Goal: Transaction & Acquisition: Purchase product/service

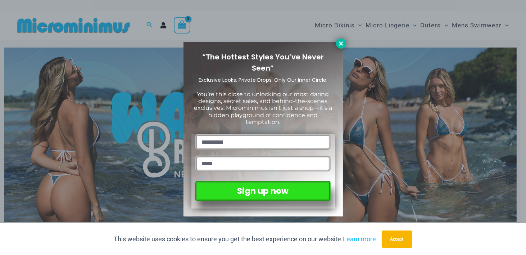
click at [339, 44] on icon at bounding box center [341, 43] width 4 height 4
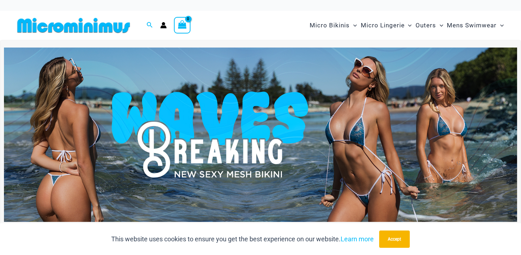
click at [250, 153] on img at bounding box center [260, 135] width 513 height 174
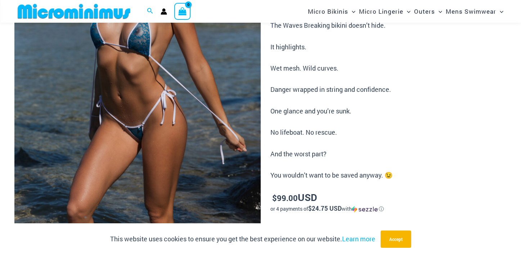
scroll to position [102, 0]
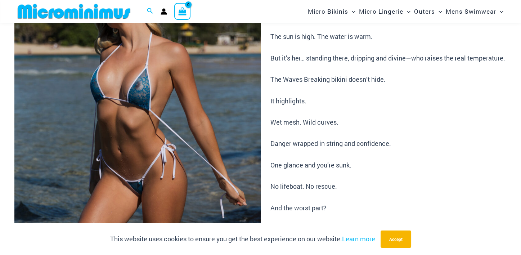
click at [105, 139] on img at bounding box center [137, 147] width 246 height 369
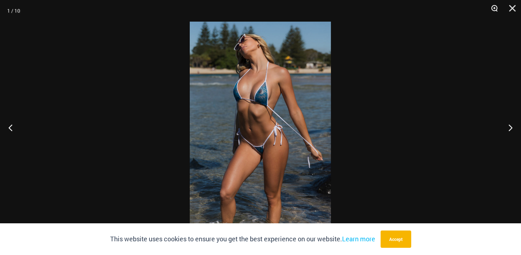
click at [493, 10] on button "Zoom" at bounding box center [492, 11] width 18 height 22
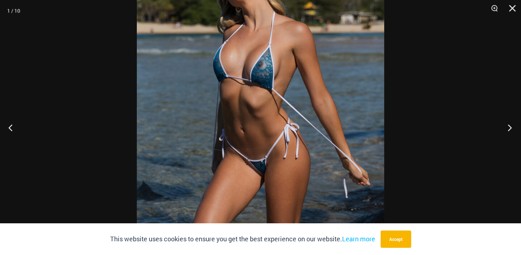
click at [509, 128] on button "Next" at bounding box center [507, 127] width 27 height 36
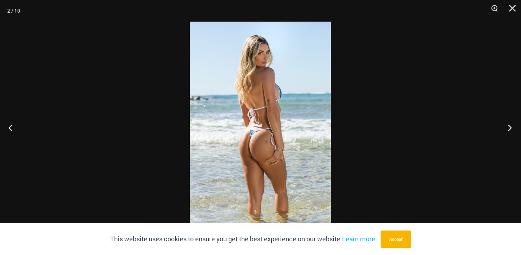
click at [509, 128] on button "Next" at bounding box center [507, 127] width 27 height 36
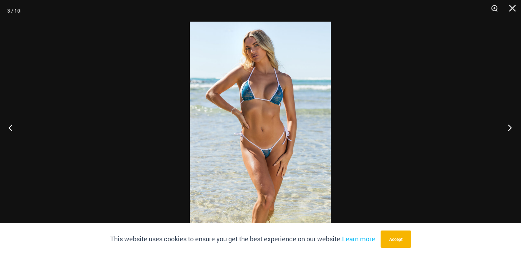
click at [509, 128] on button "Next" at bounding box center [507, 127] width 27 height 36
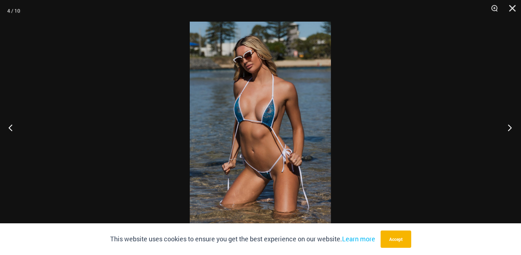
click at [509, 128] on button "Next" at bounding box center [507, 127] width 27 height 36
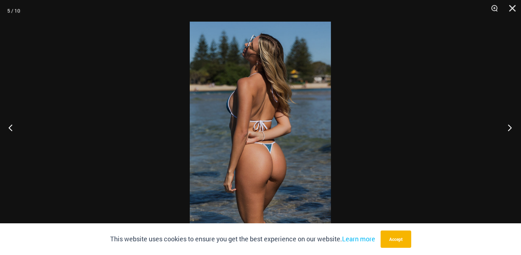
click at [509, 128] on button "Next" at bounding box center [507, 127] width 27 height 36
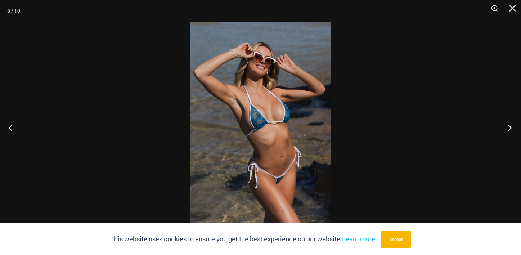
click at [509, 128] on button "Next" at bounding box center [507, 127] width 27 height 36
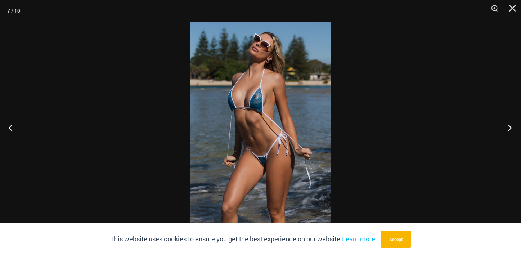
click at [509, 128] on button "Next" at bounding box center [507, 127] width 27 height 36
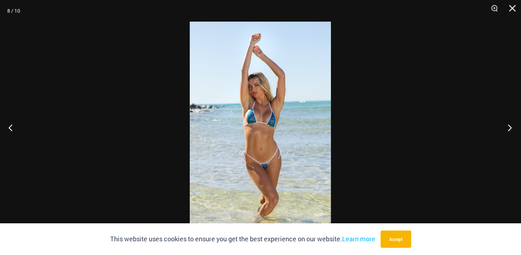
click at [509, 128] on button "Next" at bounding box center [507, 127] width 27 height 36
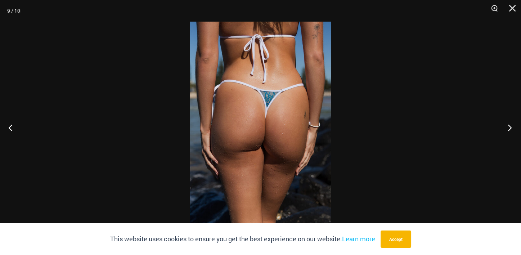
click at [509, 128] on button "Next" at bounding box center [507, 127] width 27 height 36
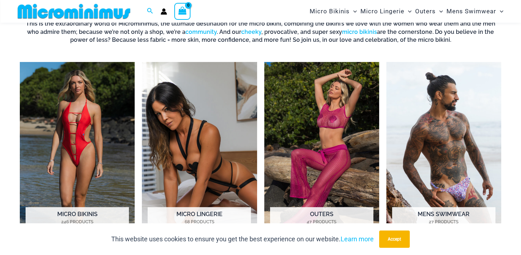
scroll to position [498, 0]
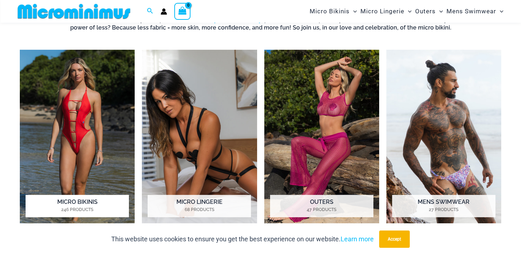
click at [85, 131] on img "Visit product category Micro Bikinis" at bounding box center [77, 138] width 115 height 177
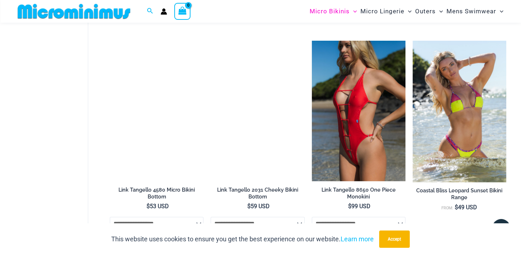
scroll to position [824, 0]
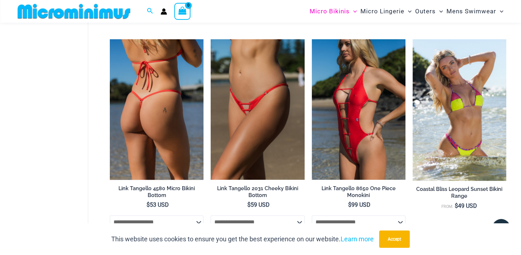
click at [157, 109] on img at bounding box center [157, 109] width 94 height 140
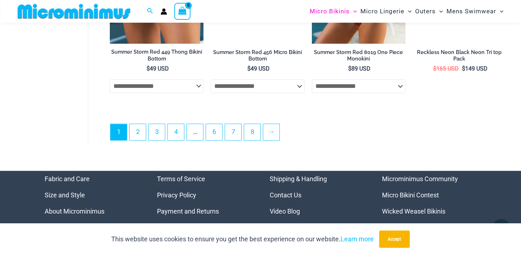
scroll to position [1832, 0]
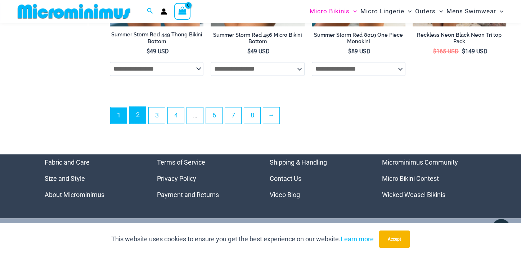
click at [136, 123] on link "2" at bounding box center [138, 115] width 16 height 17
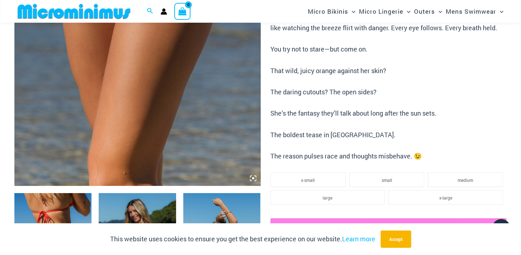
scroll to position [143, 0]
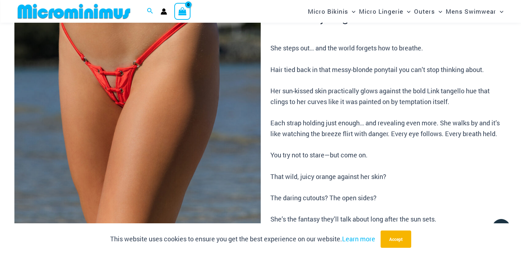
click at [134, 104] on img at bounding box center [137, 106] width 246 height 369
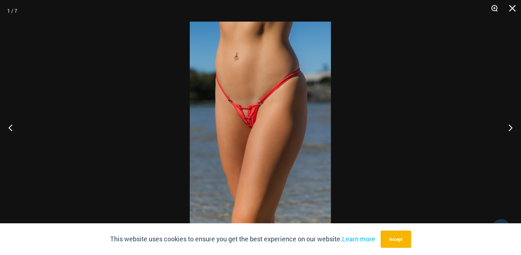
click at [493, 7] on button "Zoom" at bounding box center [492, 11] width 18 height 22
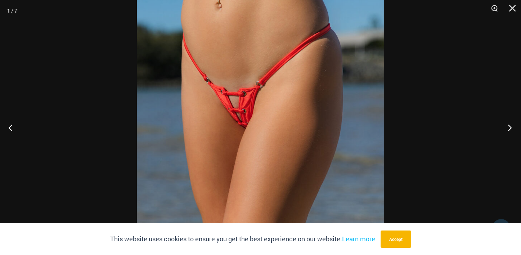
click at [510, 129] on button "Next" at bounding box center [507, 127] width 27 height 36
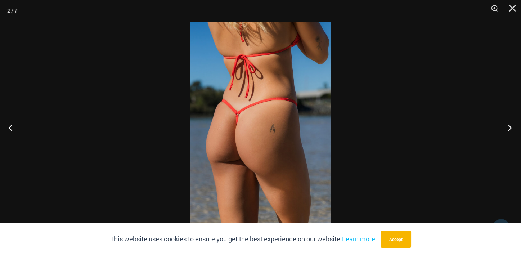
click at [510, 129] on button "Next" at bounding box center [507, 127] width 27 height 36
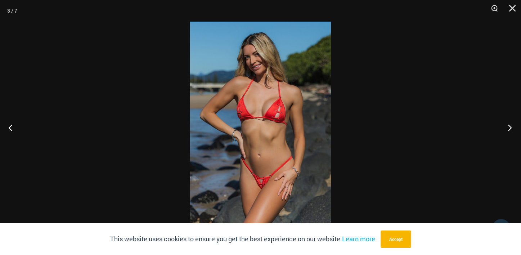
click at [510, 129] on button "Next" at bounding box center [507, 127] width 27 height 36
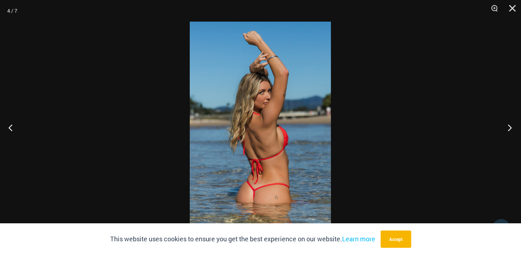
click at [510, 129] on button "Next" at bounding box center [507, 127] width 27 height 36
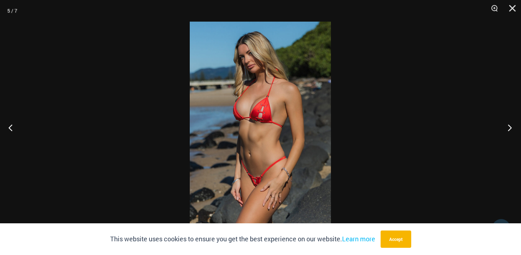
click at [510, 129] on button "Next" at bounding box center [507, 127] width 27 height 36
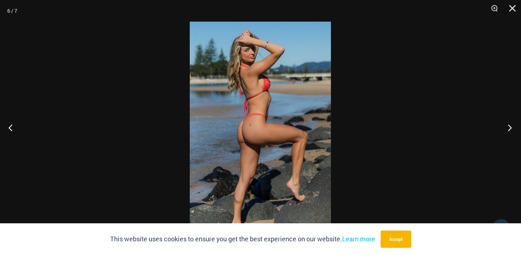
click at [510, 129] on button "Next" at bounding box center [507, 127] width 27 height 36
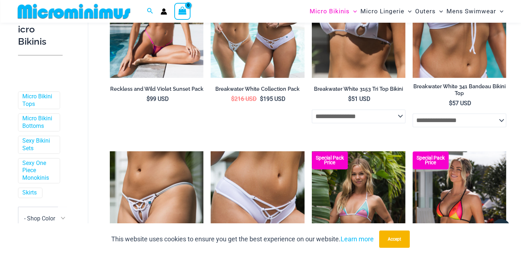
scroll to position [641, 0]
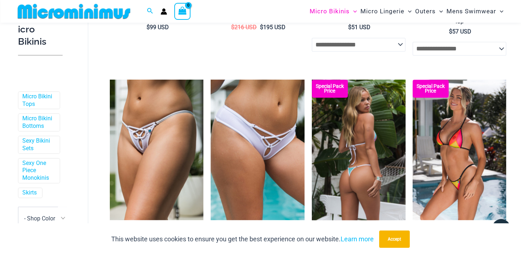
click at [360, 141] on img at bounding box center [359, 150] width 94 height 140
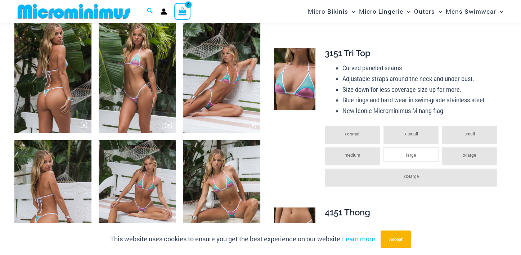
scroll to position [425, 0]
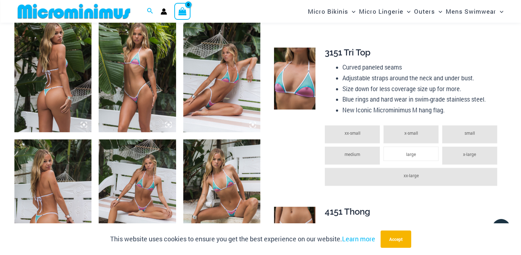
click at [49, 112] on img at bounding box center [52, 75] width 77 height 116
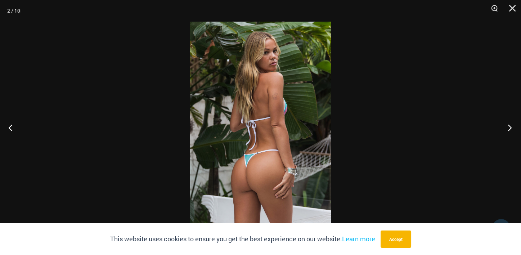
click at [510, 129] on button "Next" at bounding box center [507, 127] width 27 height 36
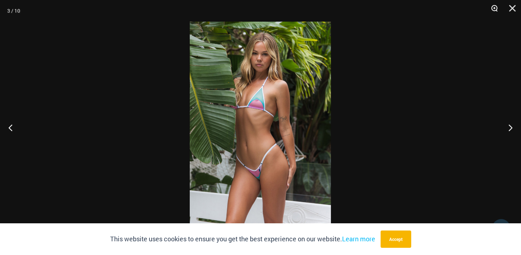
click at [494, 10] on button "Zoom" at bounding box center [492, 11] width 18 height 22
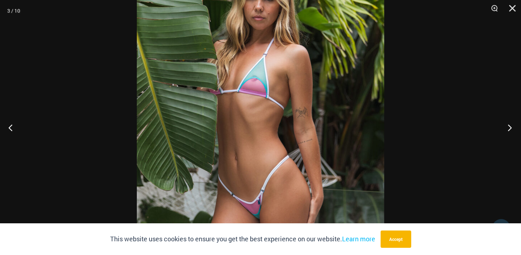
click at [510, 128] on button "Next" at bounding box center [507, 127] width 27 height 36
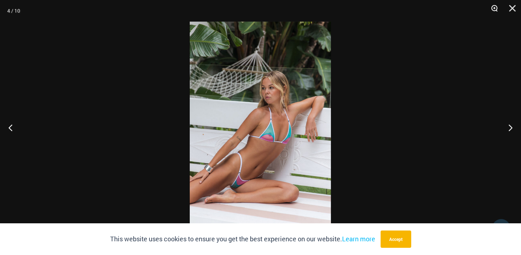
click at [493, 9] on button "Zoom" at bounding box center [492, 11] width 18 height 22
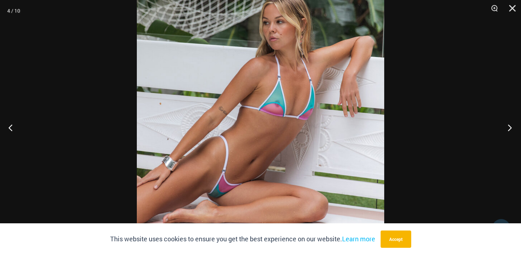
click at [506, 129] on button "Next" at bounding box center [507, 127] width 27 height 36
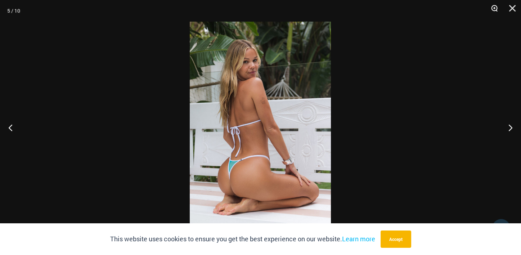
click at [491, 8] on button "Zoom" at bounding box center [492, 11] width 18 height 22
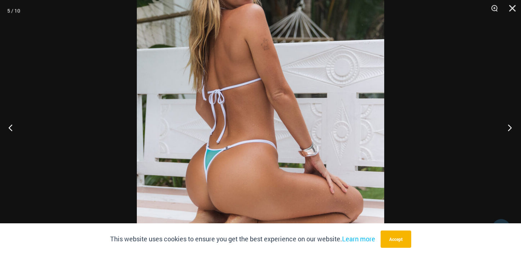
click at [509, 130] on button "Next" at bounding box center [507, 127] width 27 height 36
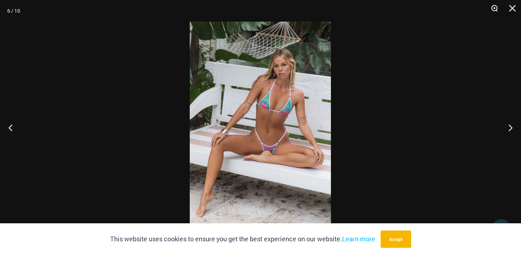
click at [494, 9] on button "Zoom" at bounding box center [492, 11] width 18 height 22
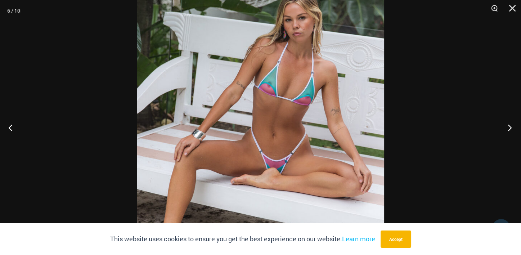
click at [509, 129] on button "Next" at bounding box center [507, 127] width 27 height 36
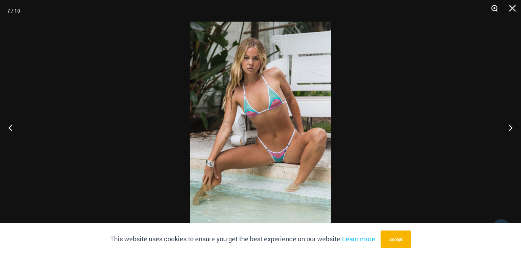
click at [492, 8] on button "Zoom" at bounding box center [492, 11] width 18 height 22
